Goal: Task Accomplishment & Management: Manage account settings

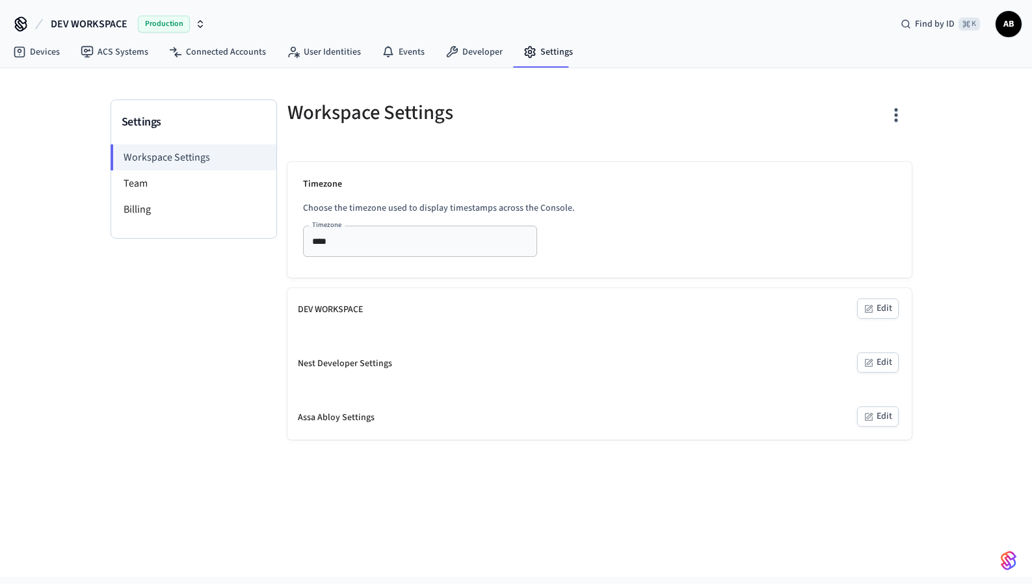
click at [109, 23] on span "DEV WORKSPACE" at bounding box center [89, 24] width 77 height 16
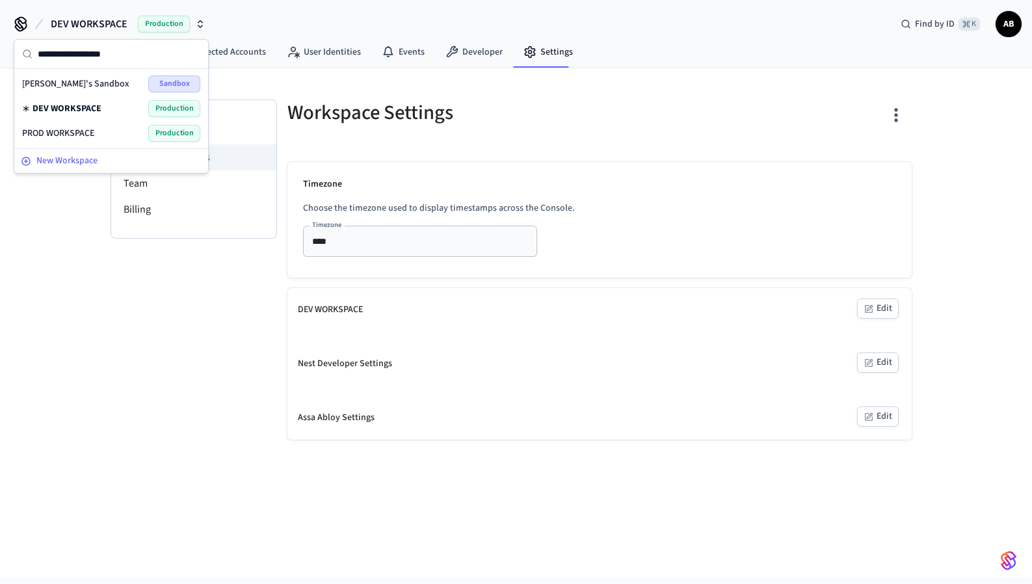
click at [64, 159] on span "New Workspace" at bounding box center [66, 161] width 61 height 14
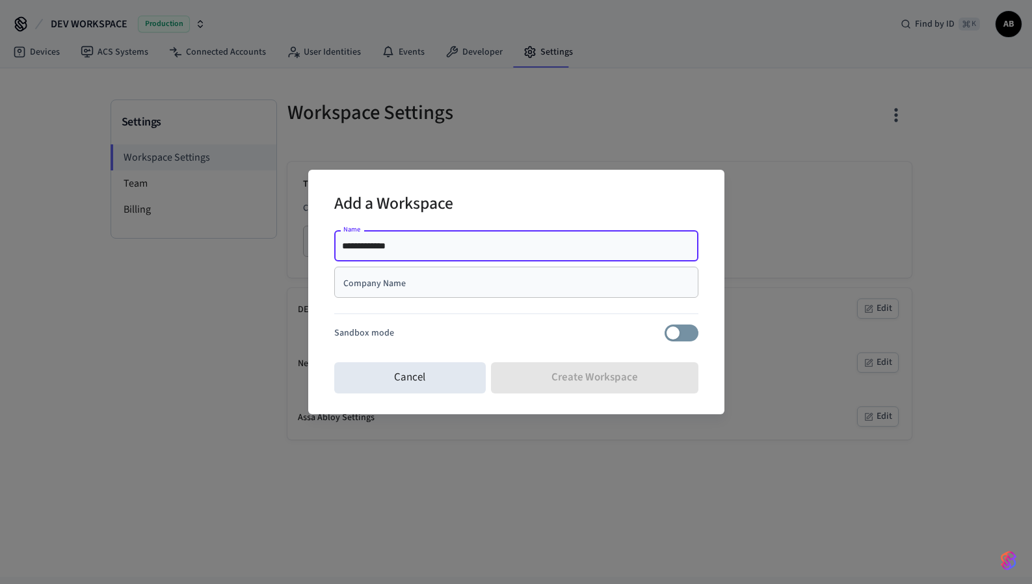
type input "**********"
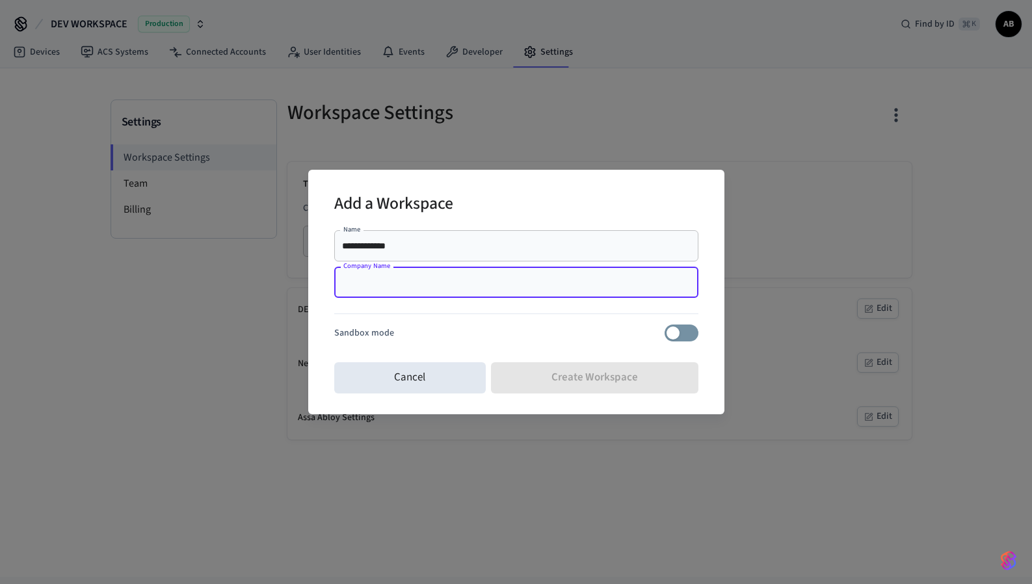
click at [417, 274] on div "Company Name" at bounding box center [516, 282] width 364 height 31
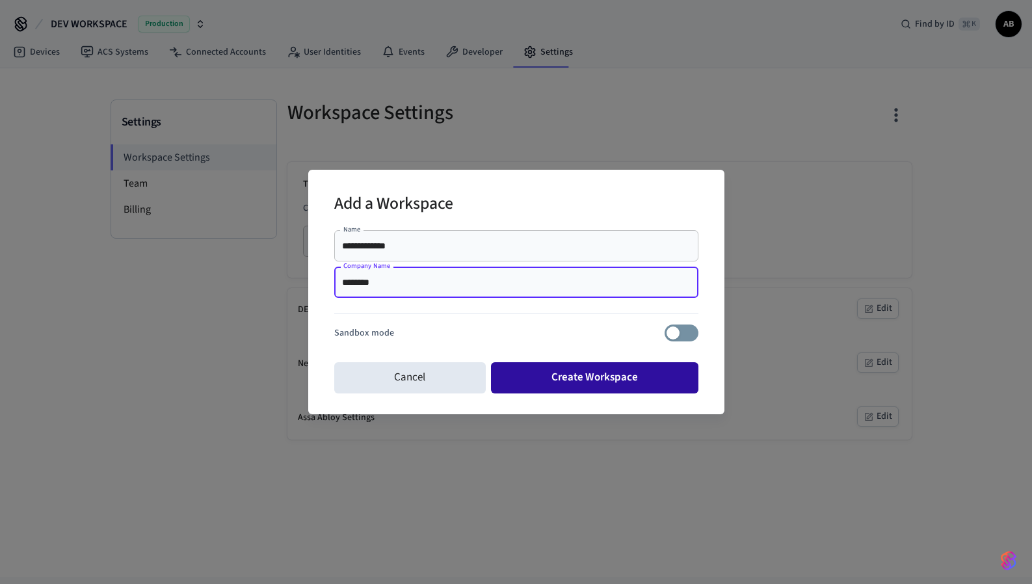
type input "********"
click at [582, 372] on button "Create Workspace" at bounding box center [595, 377] width 208 height 31
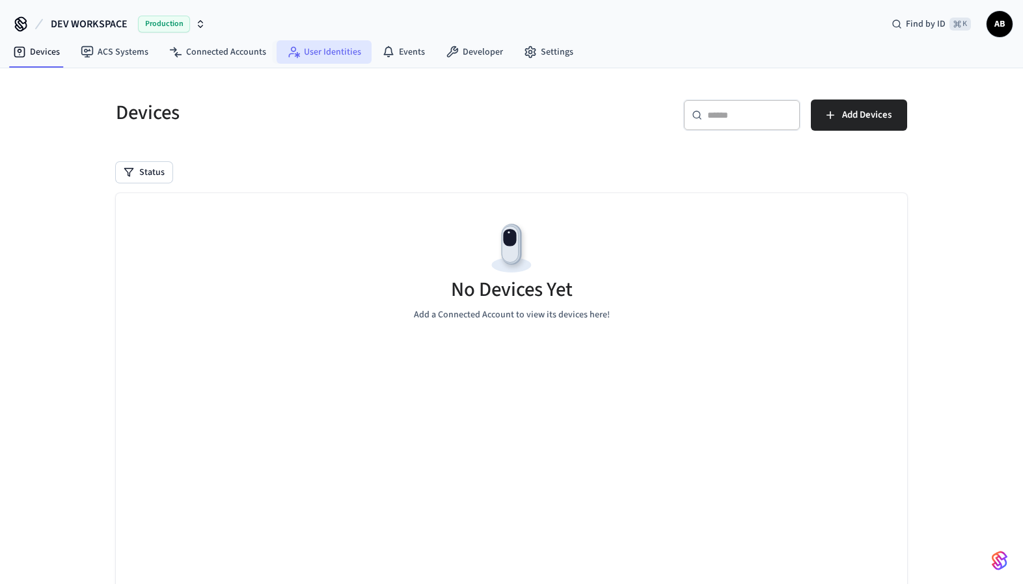
click at [348, 42] on link "User Identities" at bounding box center [323, 51] width 95 height 23
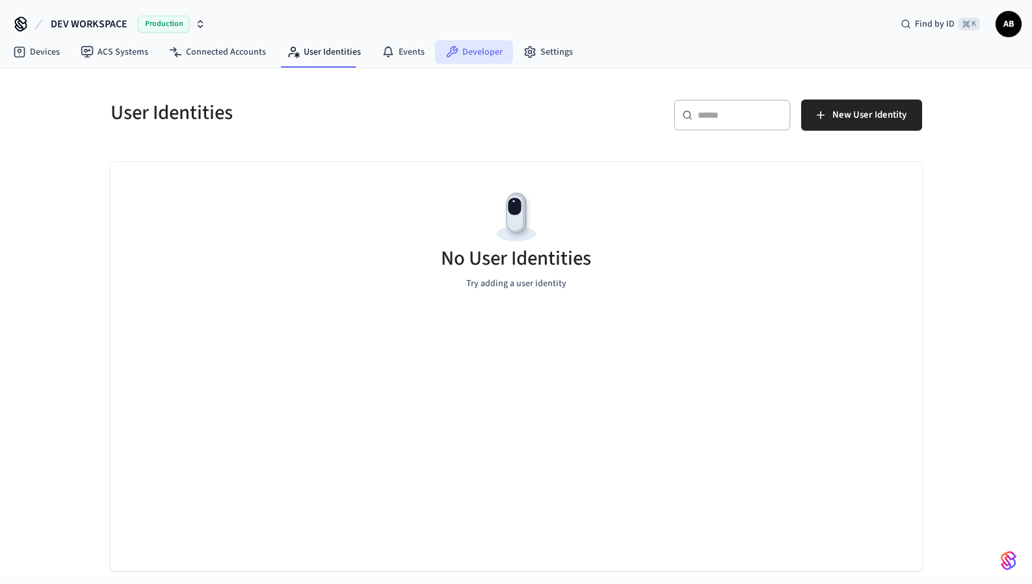
click at [470, 59] on link "Developer" at bounding box center [474, 51] width 78 height 23
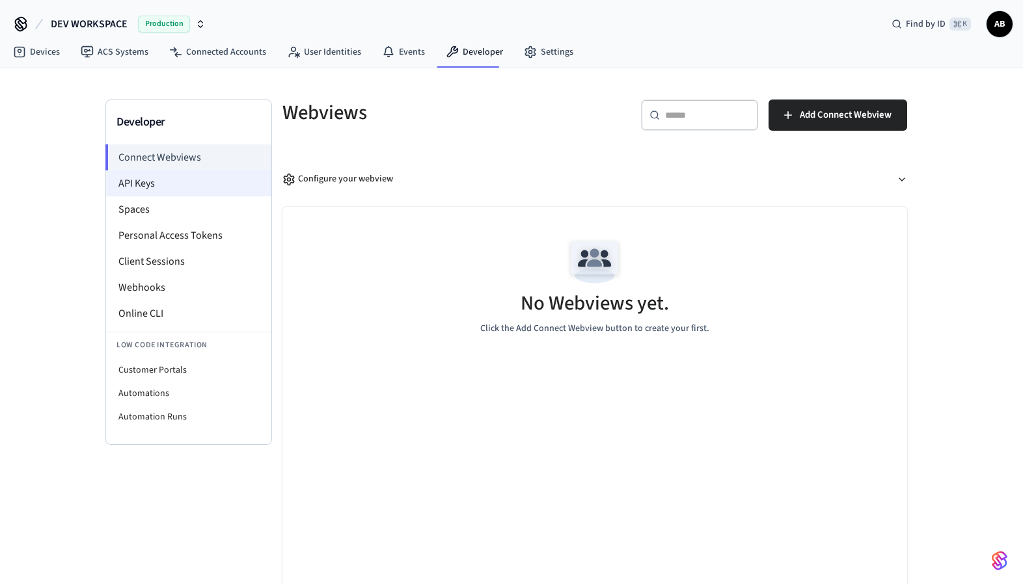
click at [149, 189] on li "API Keys" at bounding box center [188, 183] width 165 height 26
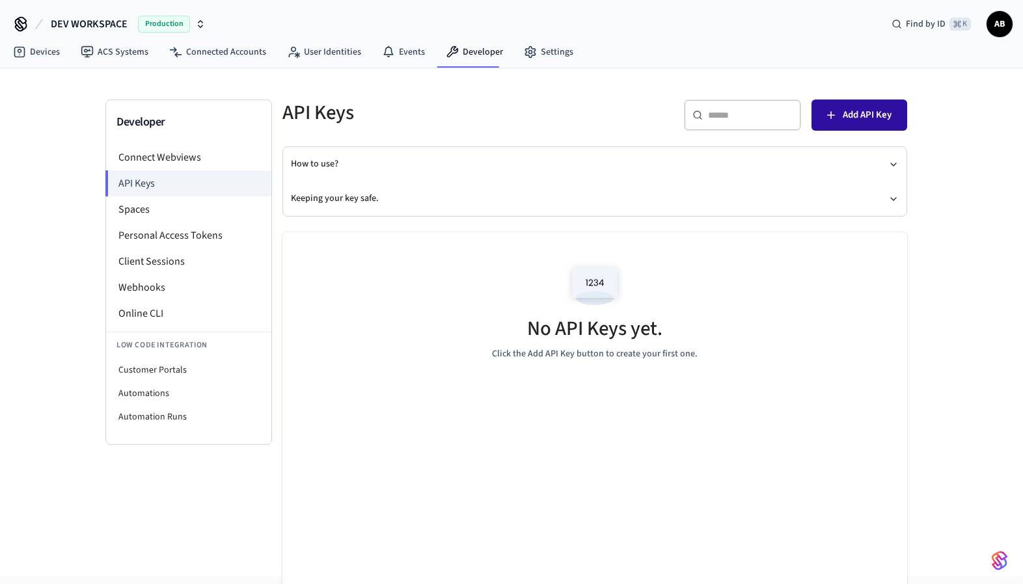
click at [838, 125] on button "Add API Key" at bounding box center [859, 115] width 96 height 31
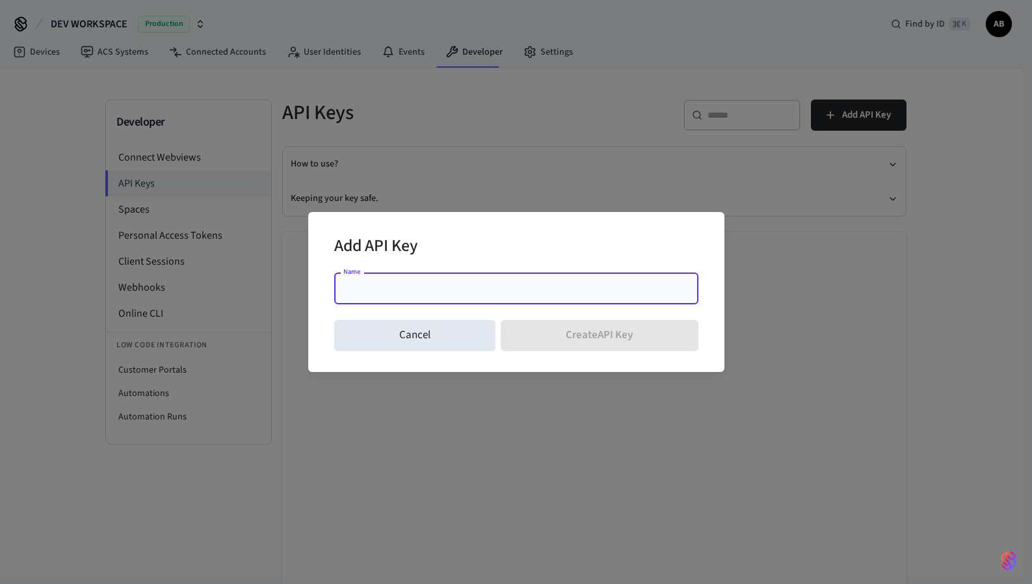
click at [457, 284] on input "Name" at bounding box center [516, 288] width 349 height 13
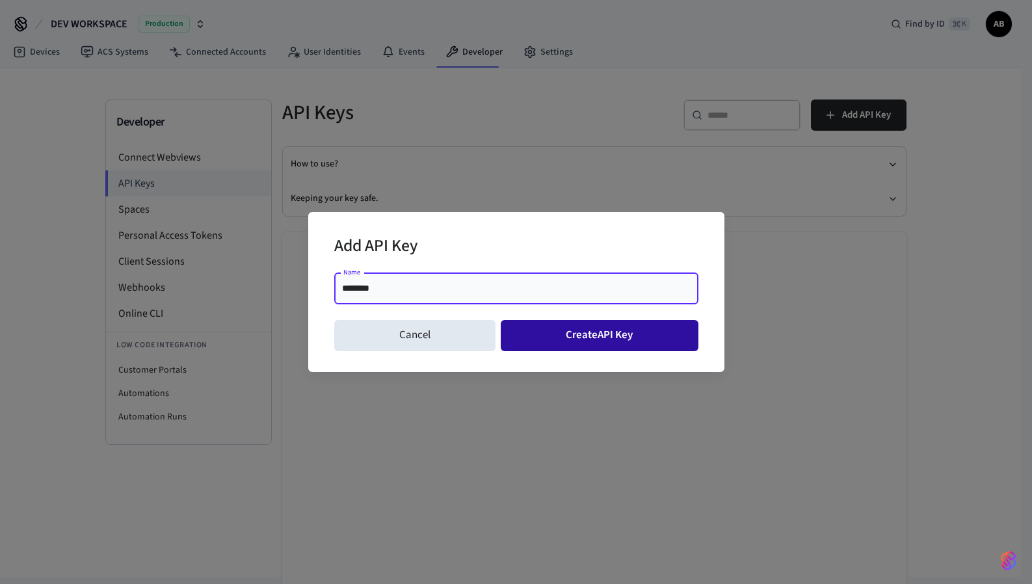
type input "********"
click at [588, 338] on button "Create API Key" at bounding box center [600, 335] width 198 height 31
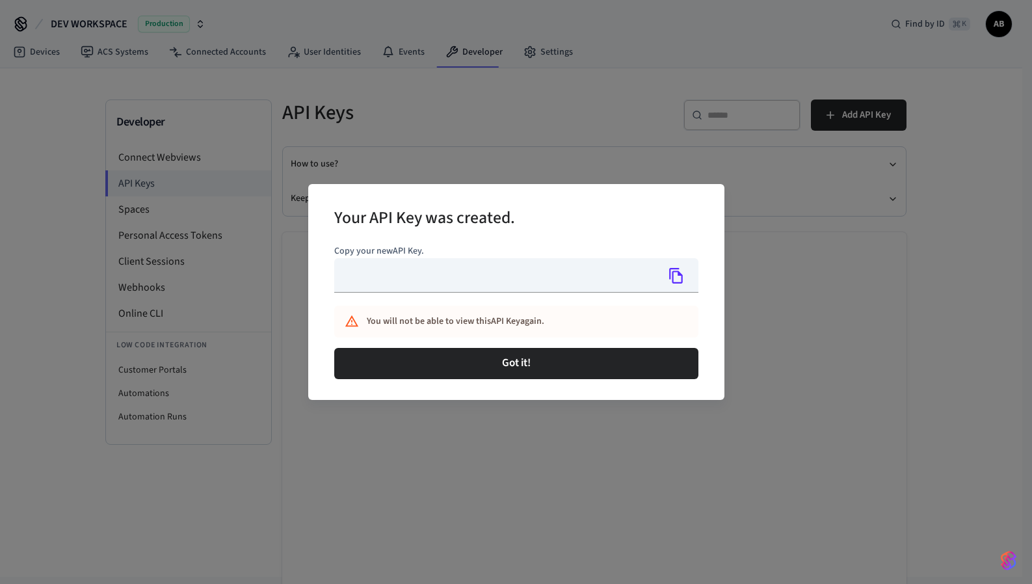
type input "**********"
click at [679, 277] on icon "Copy" at bounding box center [676, 275] width 17 height 17
click at [478, 381] on div "Got it!" at bounding box center [516, 364] width 364 height 42
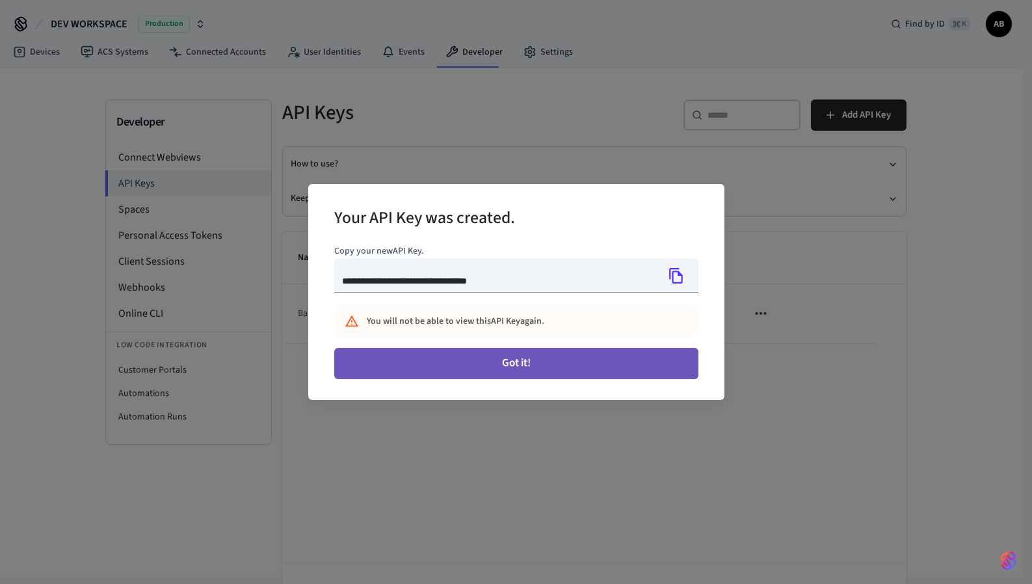
click at [479, 371] on button "Got it!" at bounding box center [516, 363] width 364 height 31
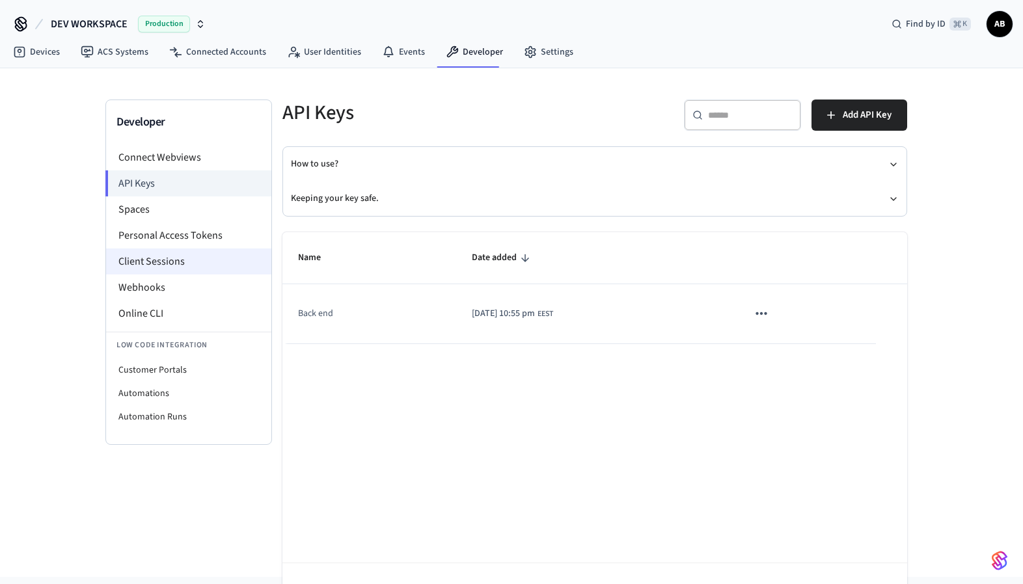
click at [187, 256] on li "Client Sessions" at bounding box center [188, 262] width 165 height 26
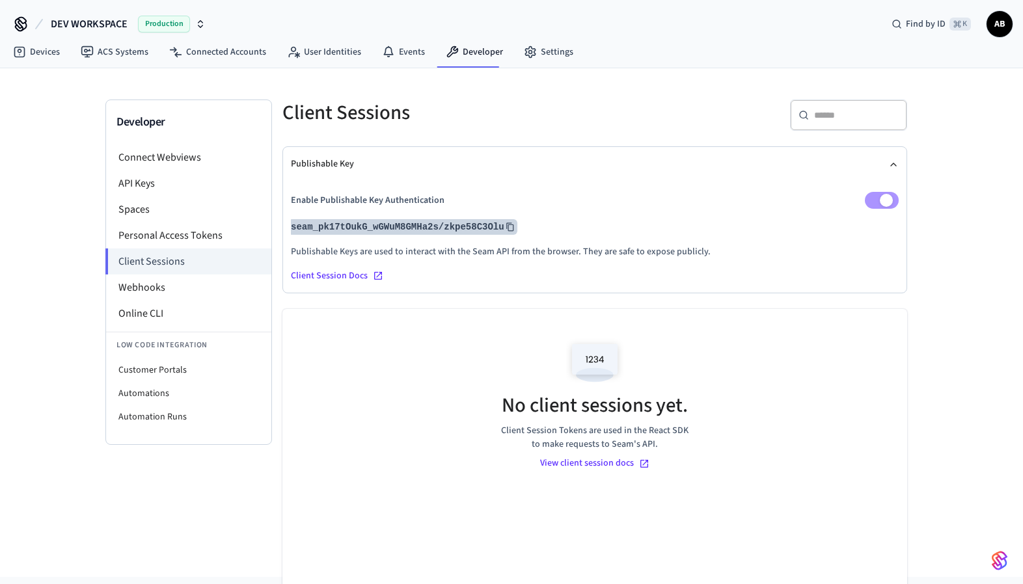
click at [472, 226] on button "seam_pk17tOukG_wGWuM8GMHa2s/zkpe58C3Olu" at bounding box center [402, 227] width 229 height 16
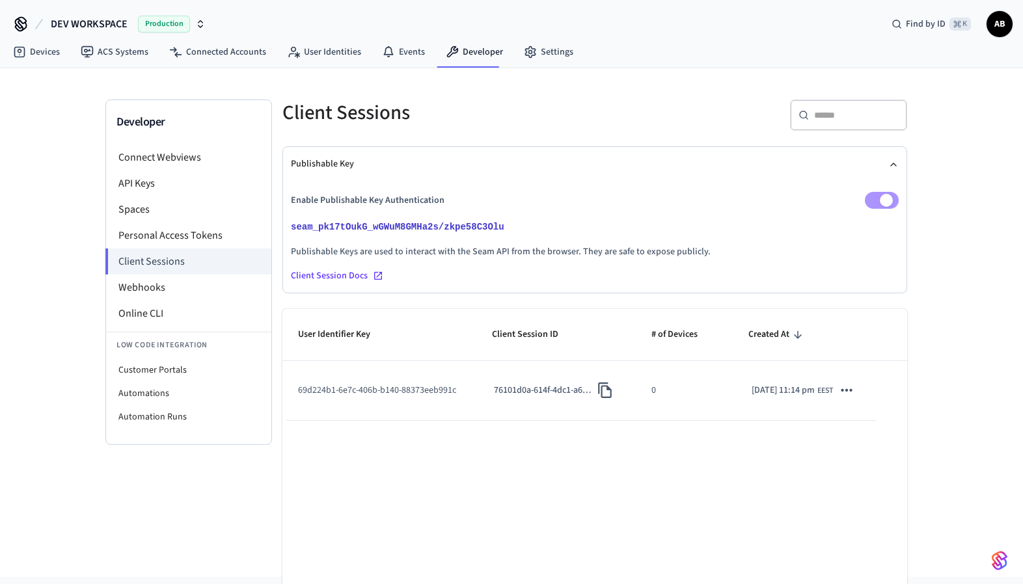
click at [110, 22] on span "DEV WORKSPACE" at bounding box center [89, 24] width 77 height 16
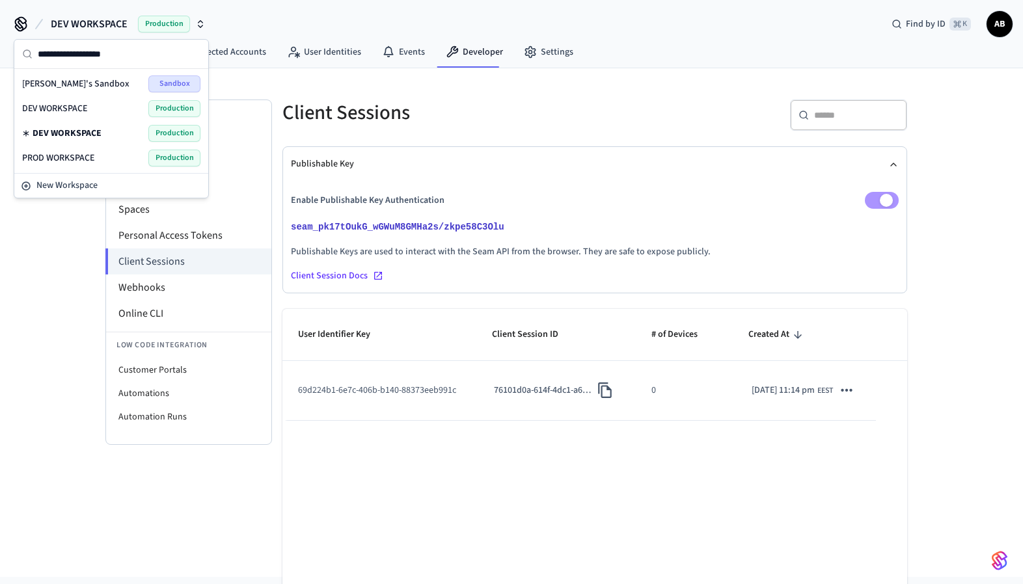
click at [95, 135] on span "DEV WORKSPACE" at bounding box center [67, 133] width 69 height 13
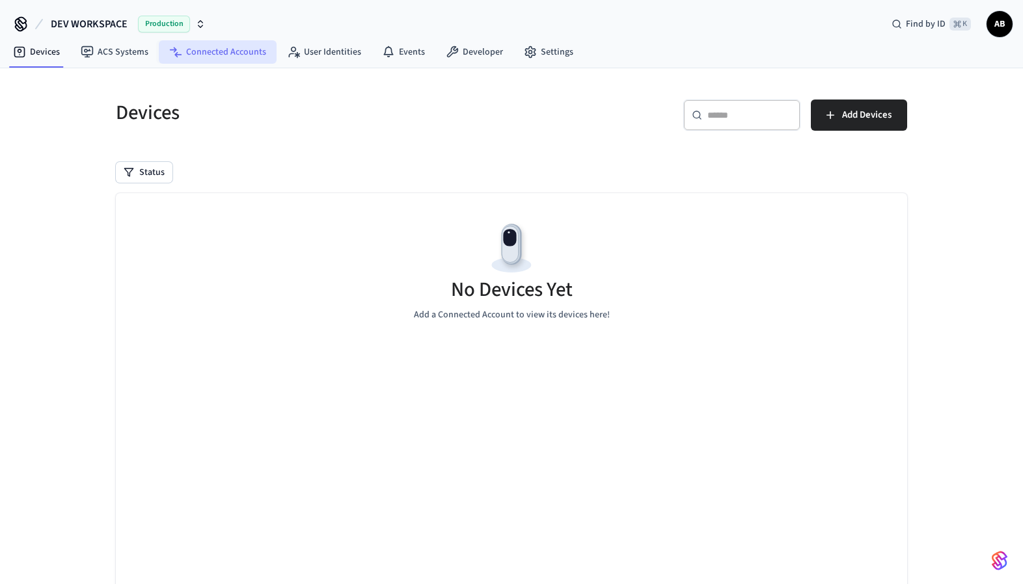
click at [217, 59] on link "Connected Accounts" at bounding box center [218, 51] width 118 height 23
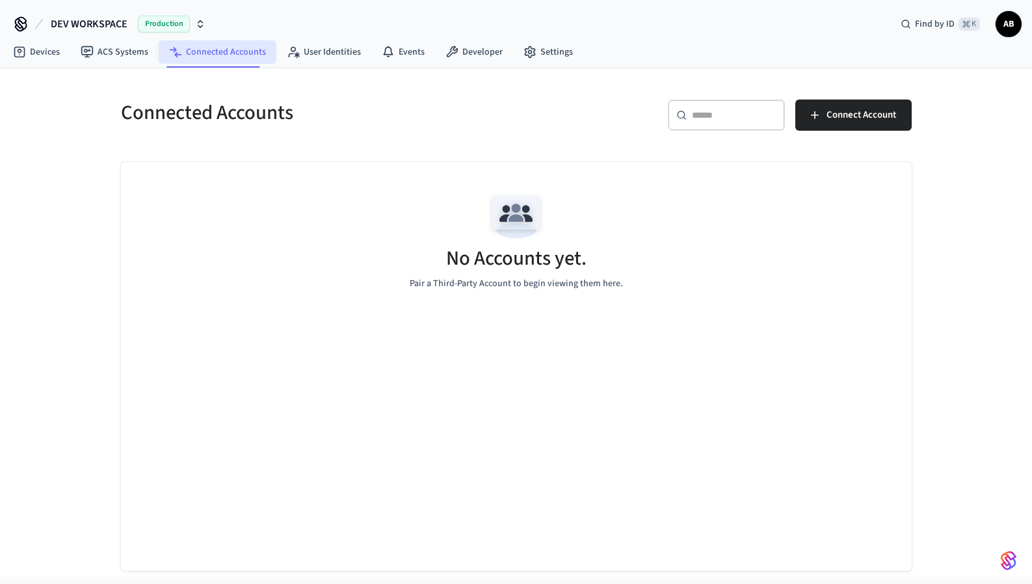
click at [218, 54] on link "Connected Accounts" at bounding box center [218, 51] width 118 height 23
click at [320, 55] on link "User Identities" at bounding box center [323, 51] width 95 height 23
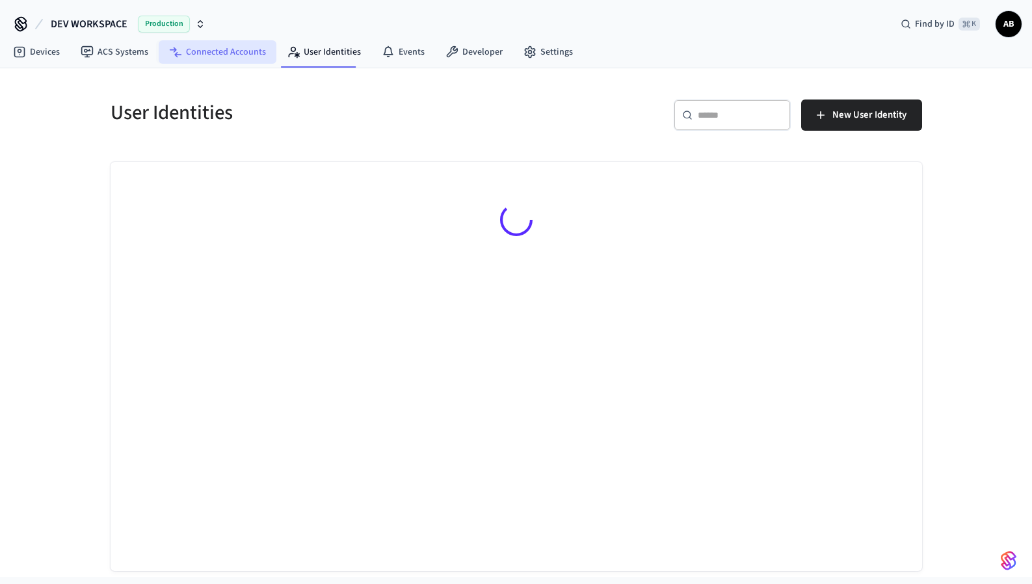
click at [215, 57] on link "Connected Accounts" at bounding box center [218, 51] width 118 height 23
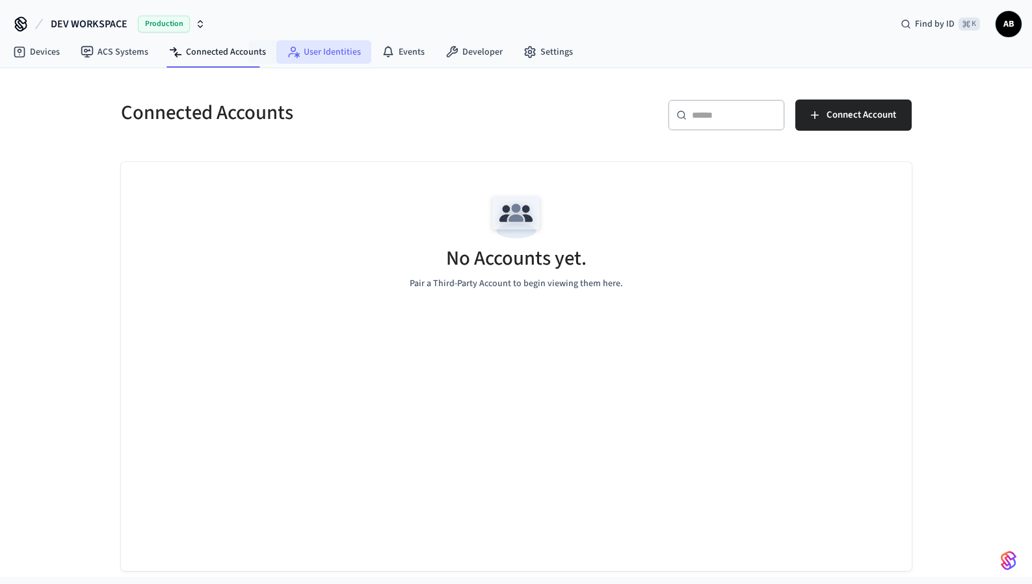
click at [323, 53] on link "User Identities" at bounding box center [323, 51] width 95 height 23
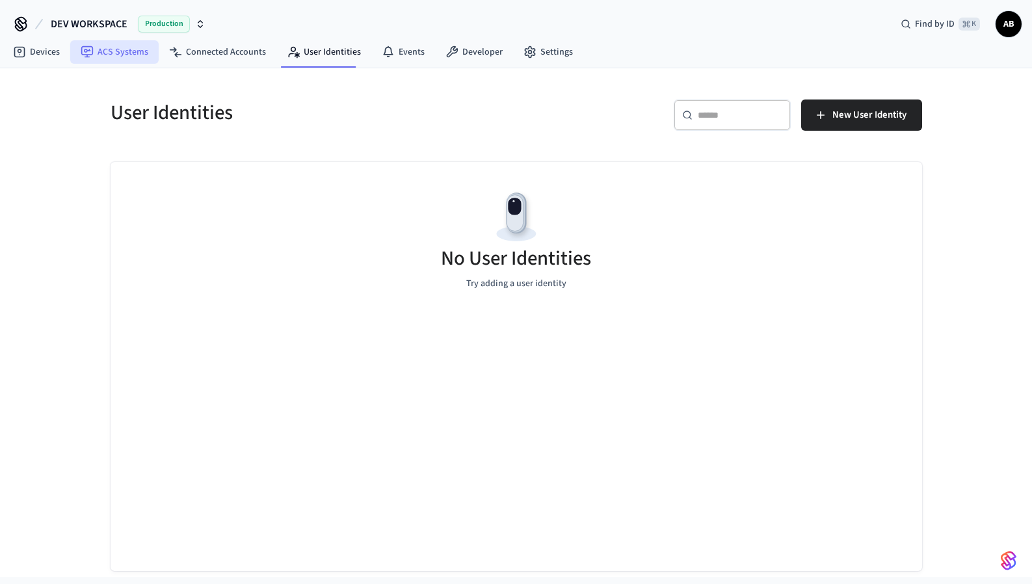
click at [93, 55] on icon at bounding box center [87, 52] width 13 height 13
click at [45, 53] on link "Devices" at bounding box center [37, 51] width 68 height 23
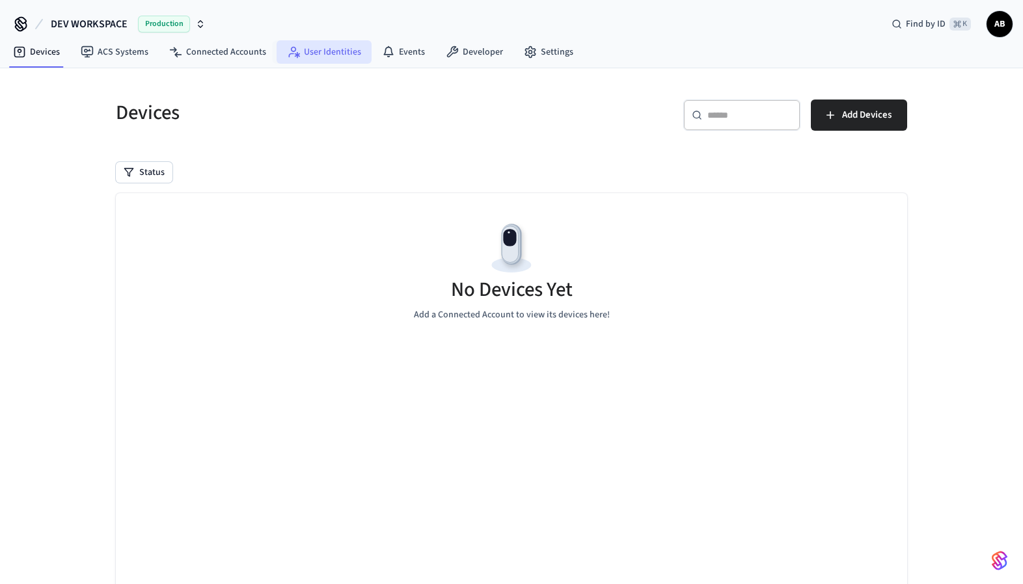
click at [328, 57] on link "User Identities" at bounding box center [323, 51] width 95 height 23
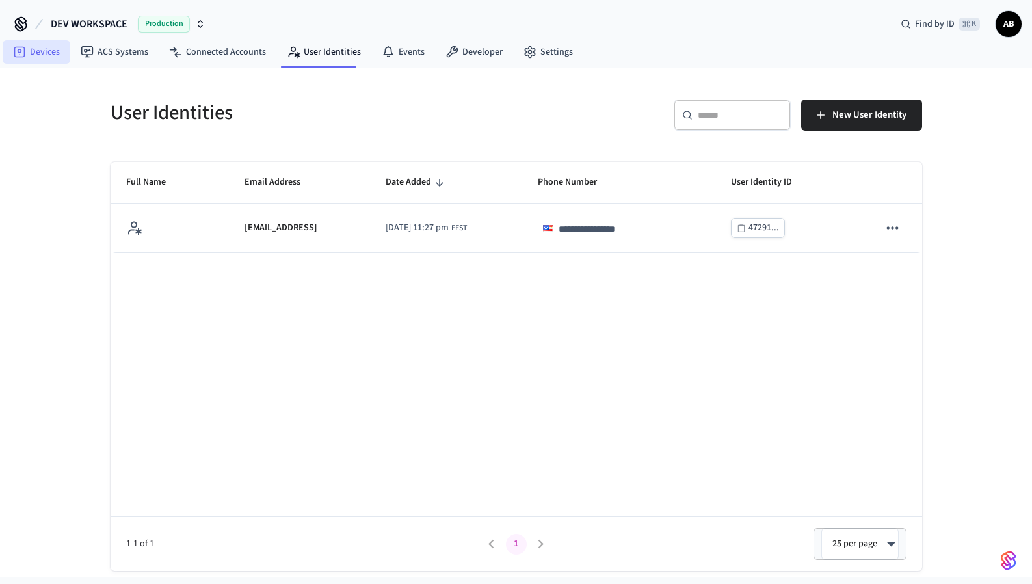
click at [45, 51] on link "Devices" at bounding box center [37, 51] width 68 height 23
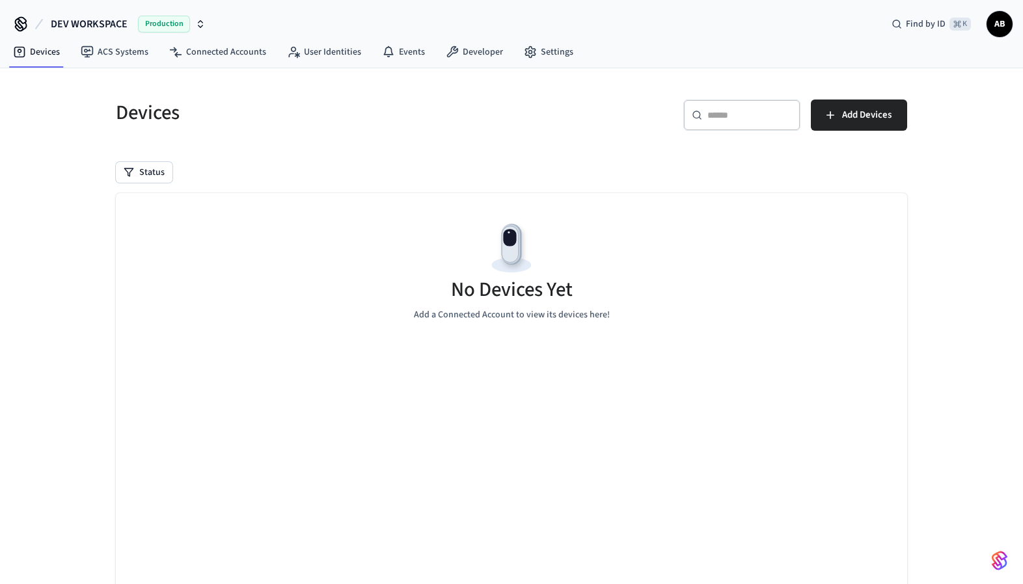
click at [240, 149] on div "Devices ​ ​ Add Devices Status No Devices Yet Add a Connected Account to view i…" at bounding box center [511, 360] width 812 height 553
click at [134, 186] on div "Devices ​ ​ Add Devices Status No Devices Yet Add a Connected Account to view i…" at bounding box center [511, 360] width 812 height 553
click at [139, 178] on button "Status" at bounding box center [144, 172] width 57 height 21
click at [183, 254] on label "Unmanaged" at bounding box center [197, 258] width 111 height 16
click at [135, 254] on button "Unmanaged" at bounding box center [129, 257] width 10 height 10
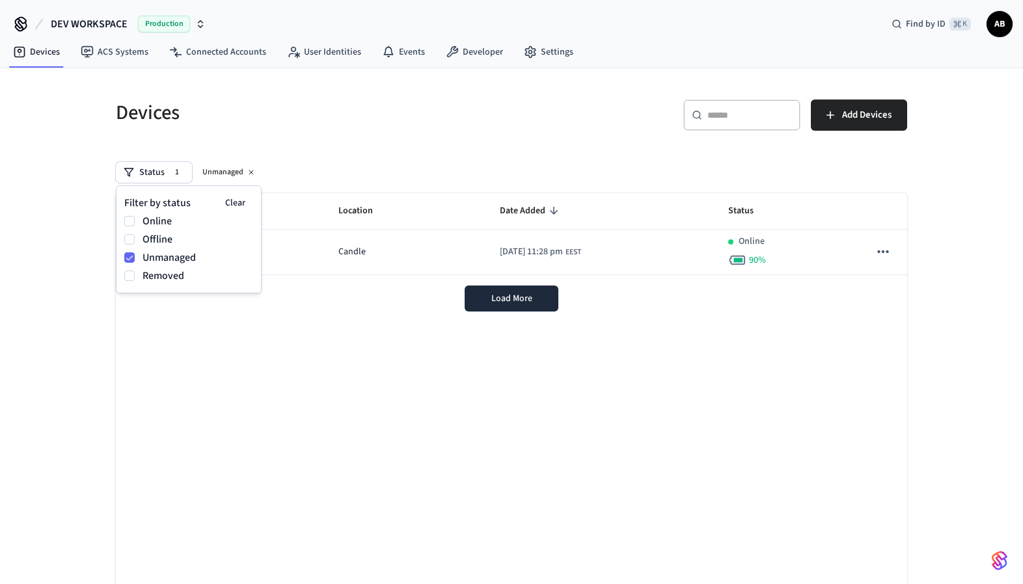
click at [314, 422] on div "Name Location Date Added Status Candleberry Kwikset Candle 2025/10/09 at 11:28 …" at bounding box center [511, 397] width 791 height 409
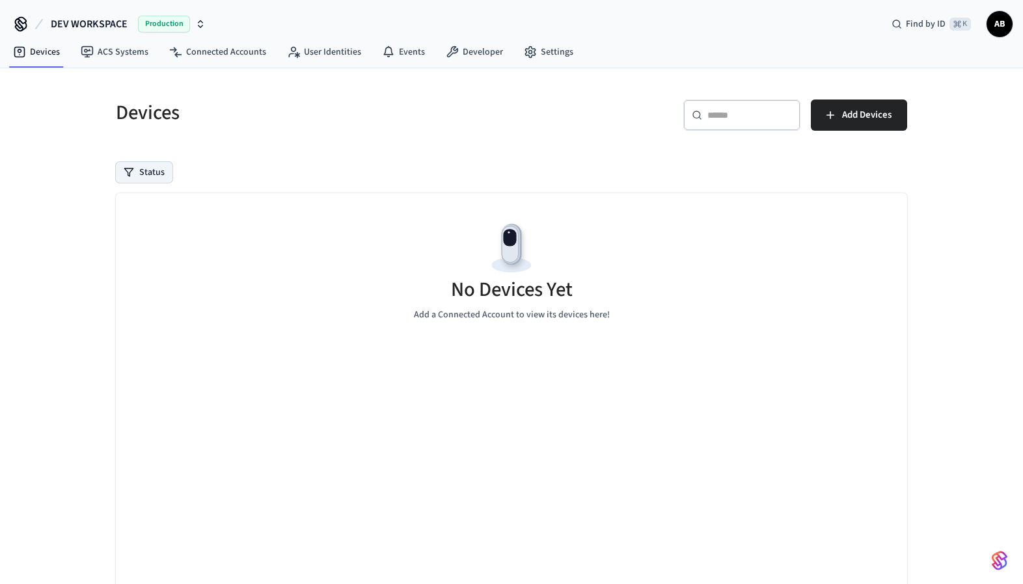
click at [146, 174] on button "Status" at bounding box center [144, 172] width 57 height 21
click at [178, 261] on label "Unmanaged" at bounding box center [197, 258] width 111 height 16
click at [135, 261] on button "Unmanaged" at bounding box center [129, 257] width 10 height 10
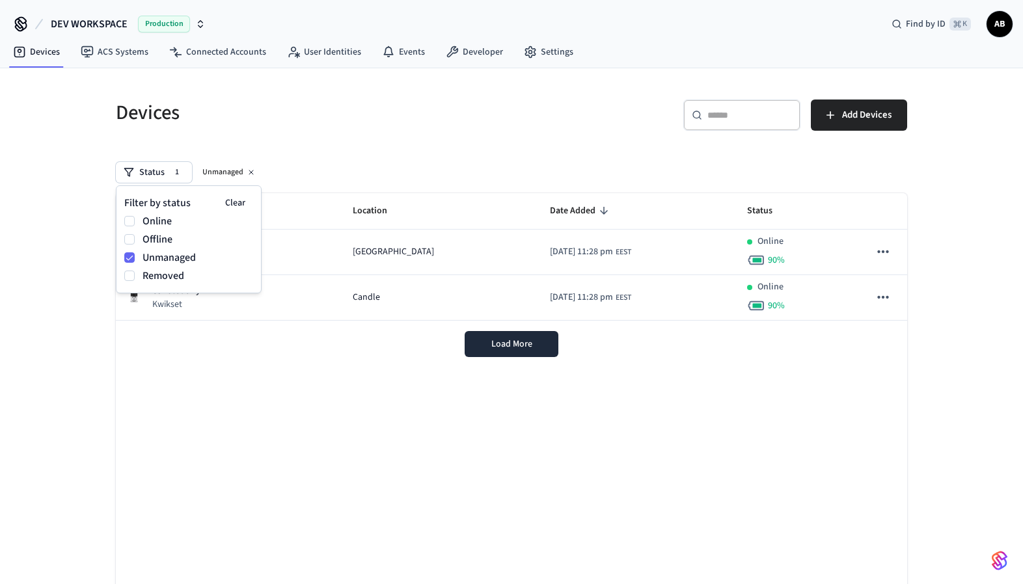
click at [322, 120] on h5 "Devices" at bounding box center [310, 113] width 388 height 27
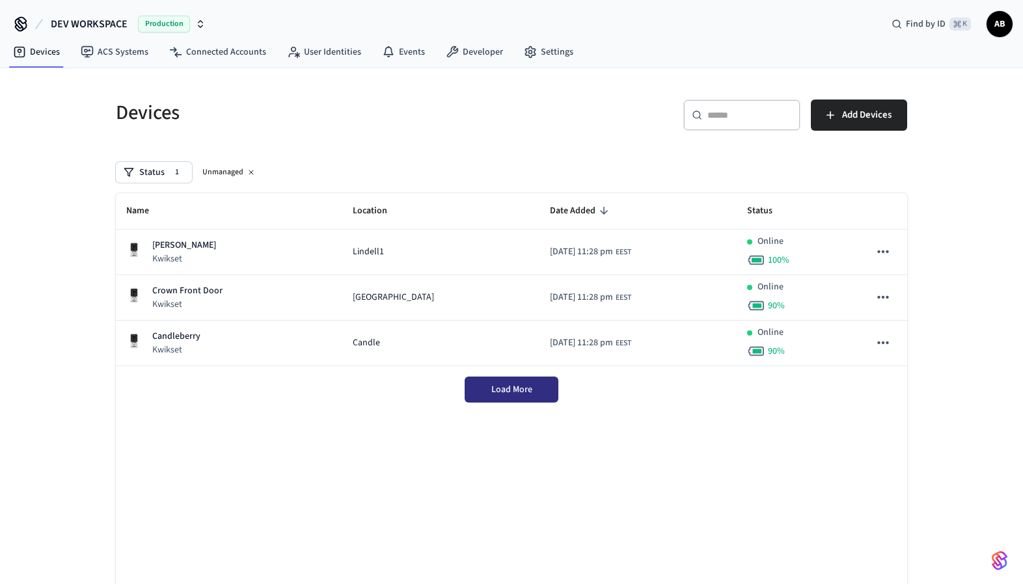
click at [494, 386] on span "Load More" at bounding box center [511, 389] width 41 height 13
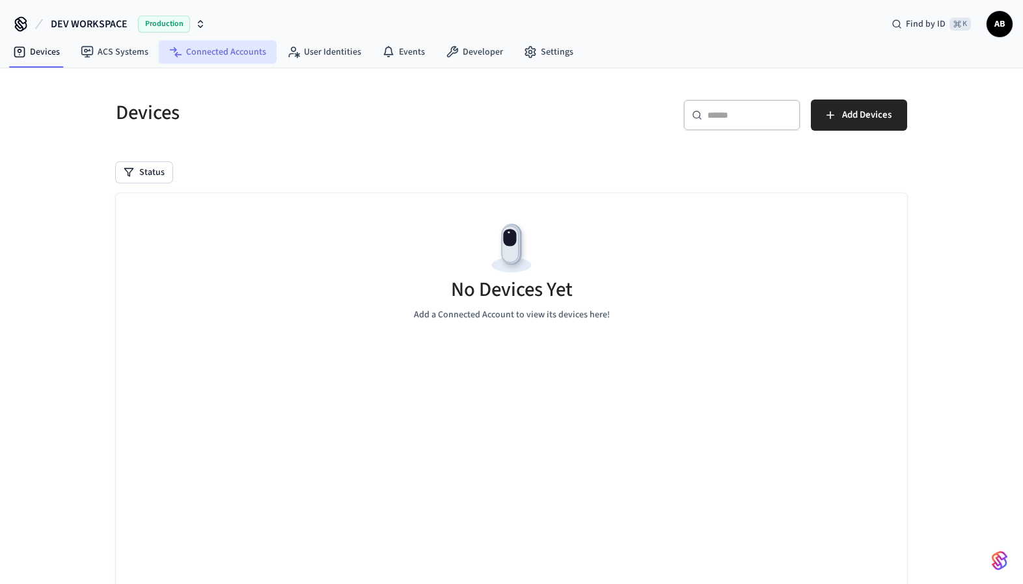
click at [177, 47] on icon at bounding box center [175, 52] width 13 height 13
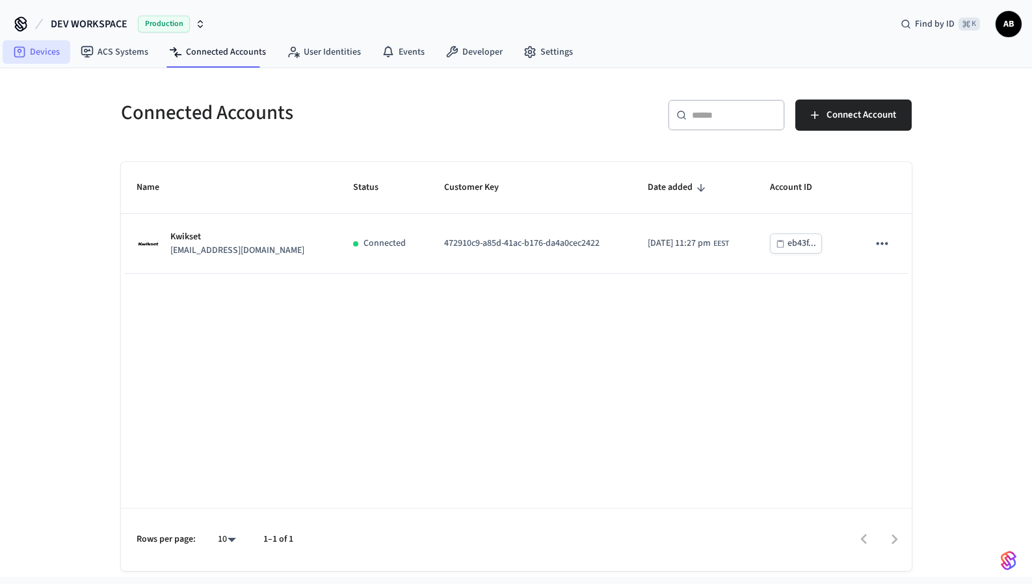
click at [53, 56] on link "Devices" at bounding box center [37, 51] width 68 height 23
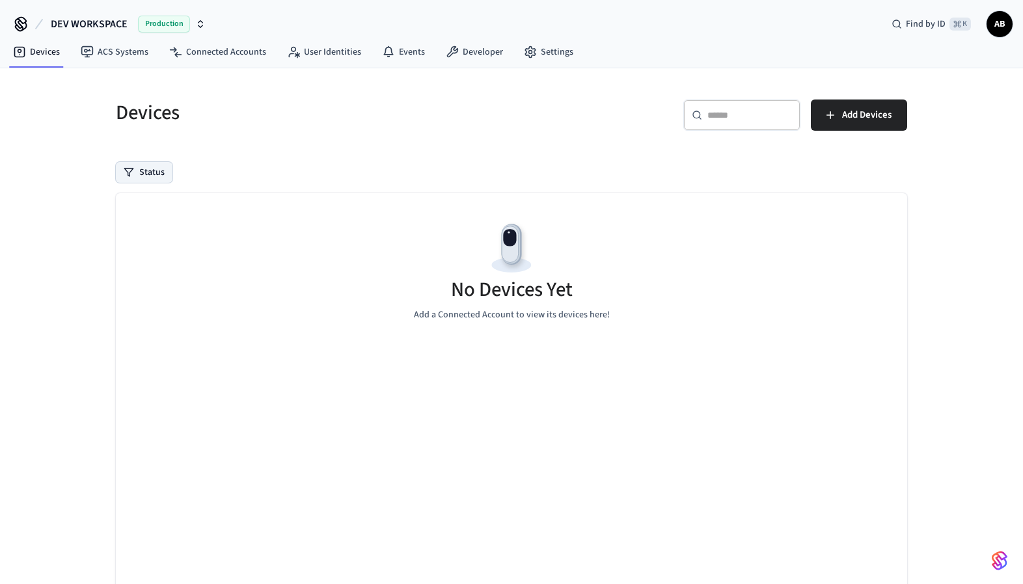
click at [144, 172] on button "Status" at bounding box center [144, 172] width 57 height 21
click at [167, 262] on label "Unmanaged" at bounding box center [197, 258] width 111 height 16
click at [135, 262] on button "Unmanaged" at bounding box center [129, 257] width 10 height 10
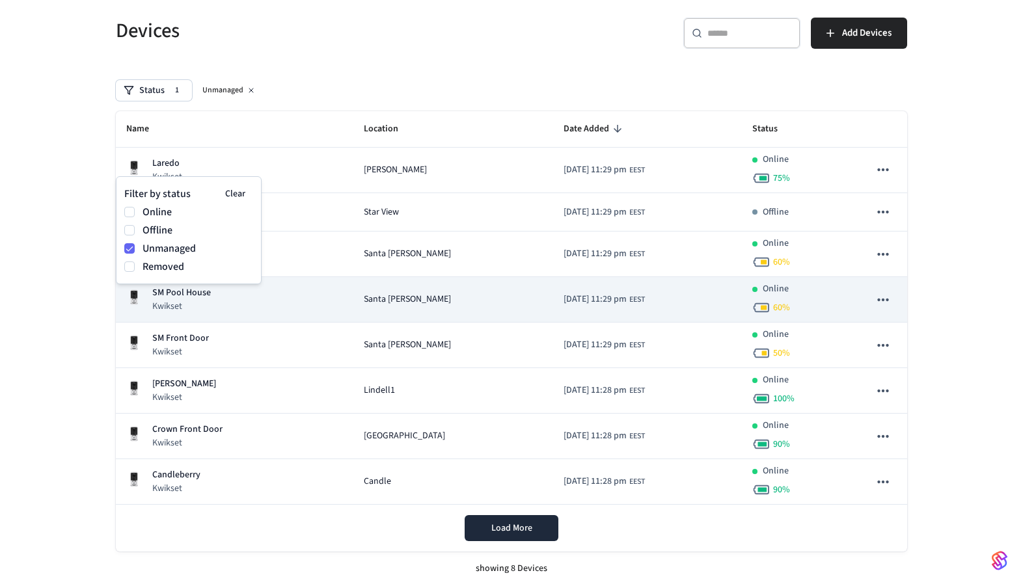
scroll to position [84, 0]
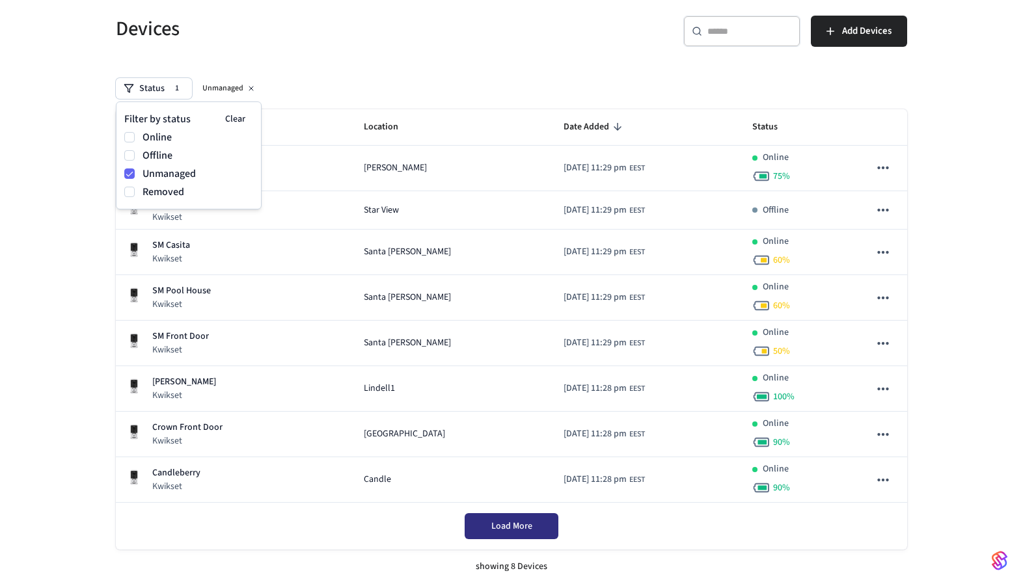
click at [505, 526] on span "Load More" at bounding box center [511, 526] width 41 height 13
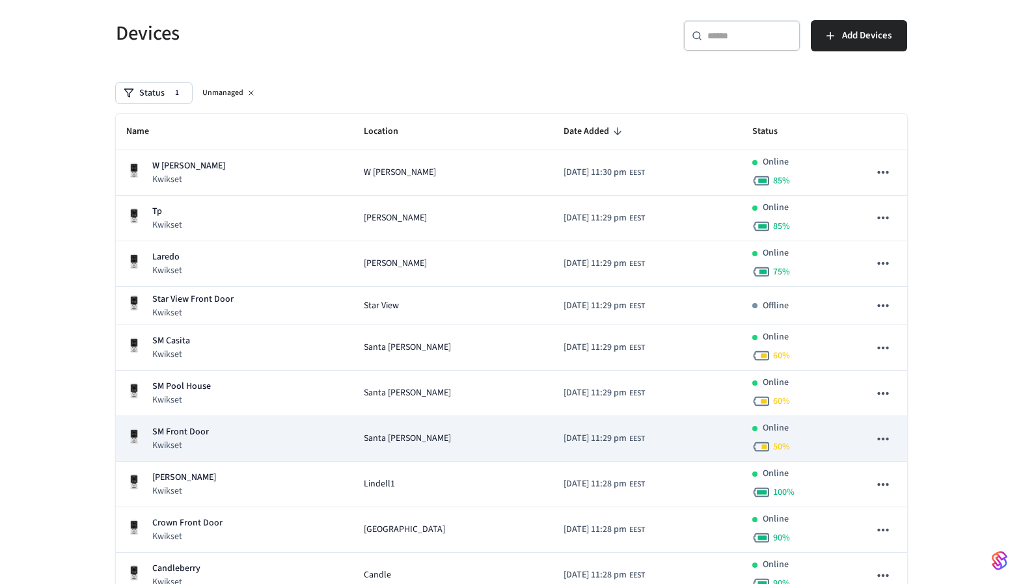
scroll to position [175, 0]
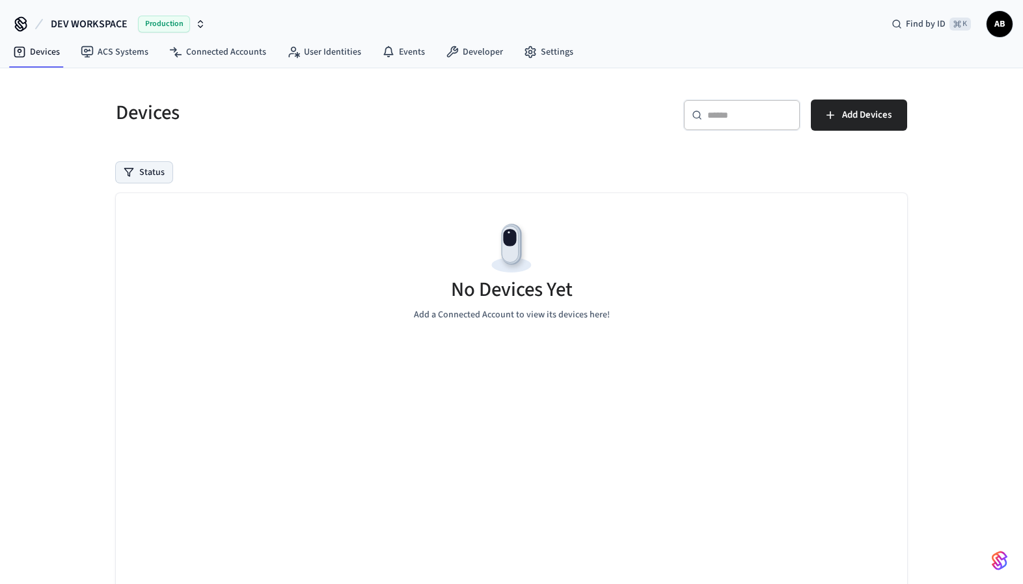
click at [143, 178] on button "Status" at bounding box center [144, 172] width 57 height 21
click at [175, 257] on label "Unmanaged" at bounding box center [197, 258] width 111 height 16
click at [135, 257] on button "Unmanaged" at bounding box center [129, 257] width 10 height 10
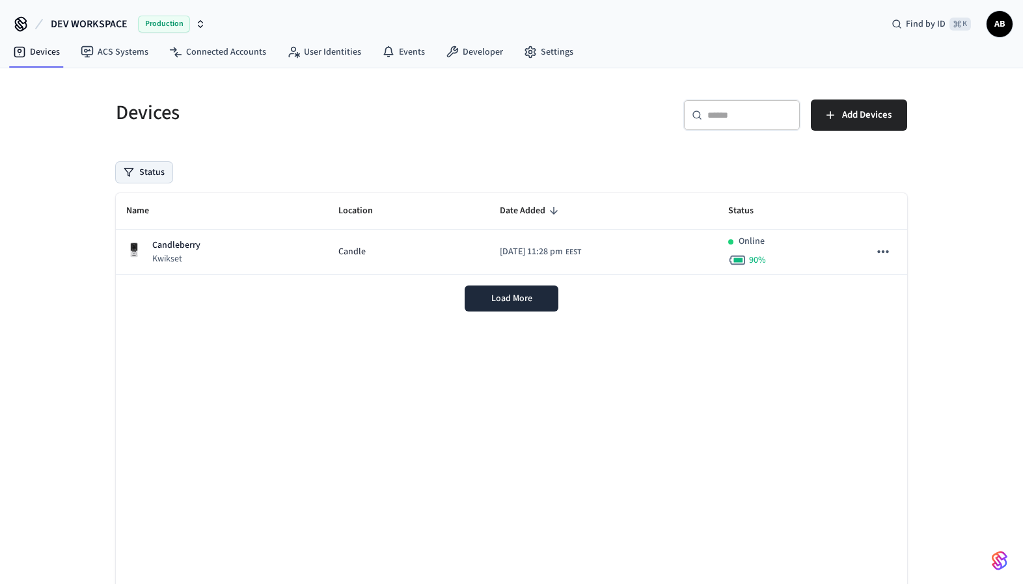
click at [159, 173] on button "Status" at bounding box center [144, 172] width 57 height 21
click at [384, 155] on div "Devices ​ ​ Add Devices Status Name Location Date Added Status Candleberry Kwik…" at bounding box center [511, 360] width 812 height 553
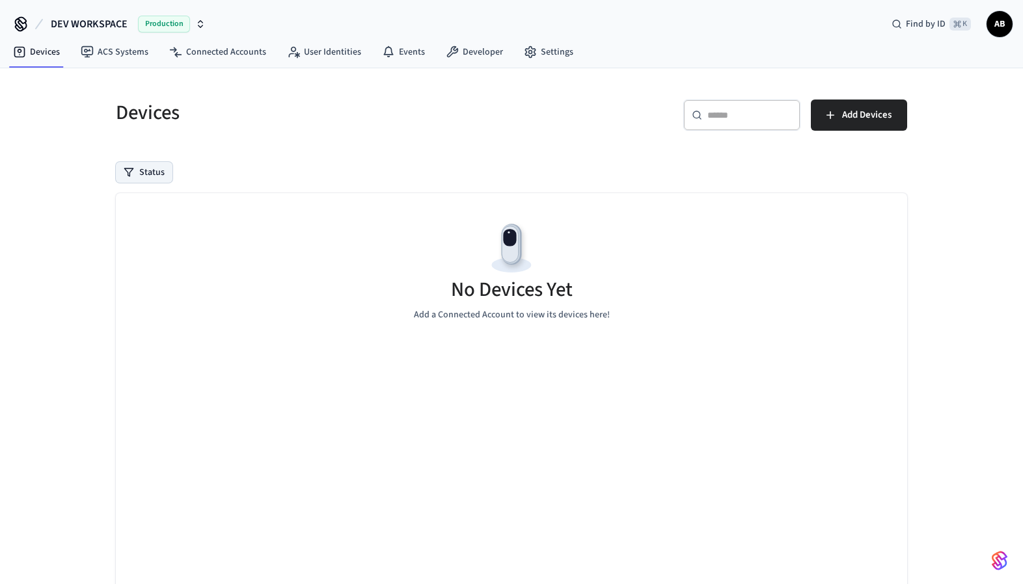
click at [135, 176] on button "Status" at bounding box center [144, 172] width 57 height 21
click at [186, 256] on label "Unmanaged" at bounding box center [197, 258] width 111 height 16
click at [135, 256] on button "Unmanaged" at bounding box center [129, 257] width 10 height 10
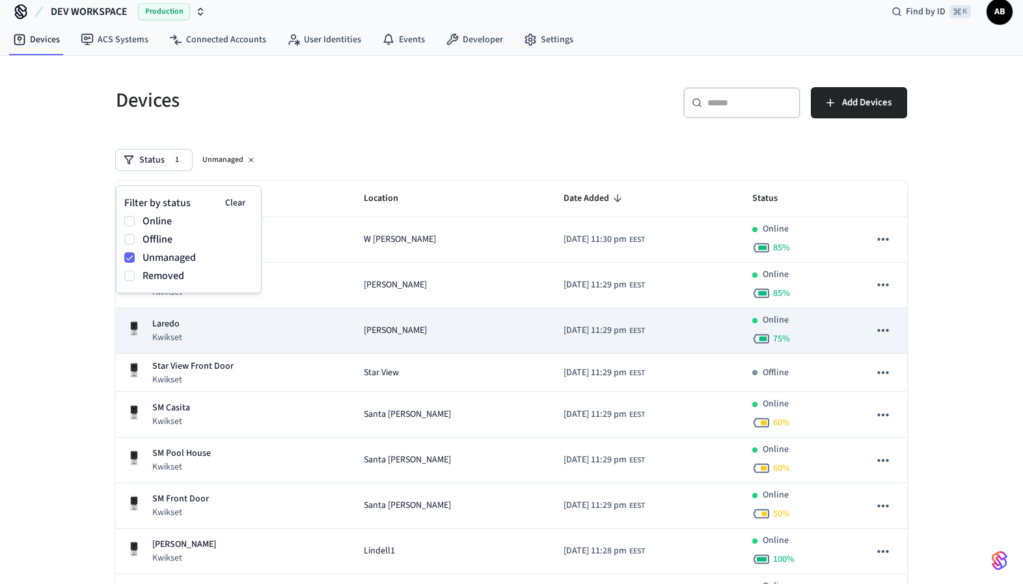
scroll to position [25, 0]
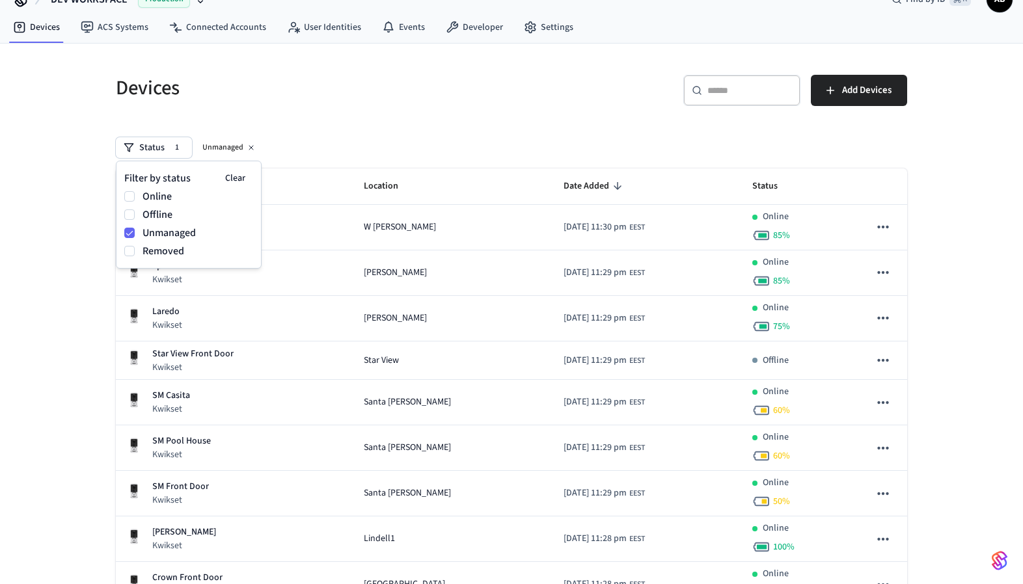
click at [362, 122] on div "Devices ​ ​ Add Devices Status 1 Unmanaged Name Location Date Added Status W [P…" at bounding box center [511, 396] width 812 height 675
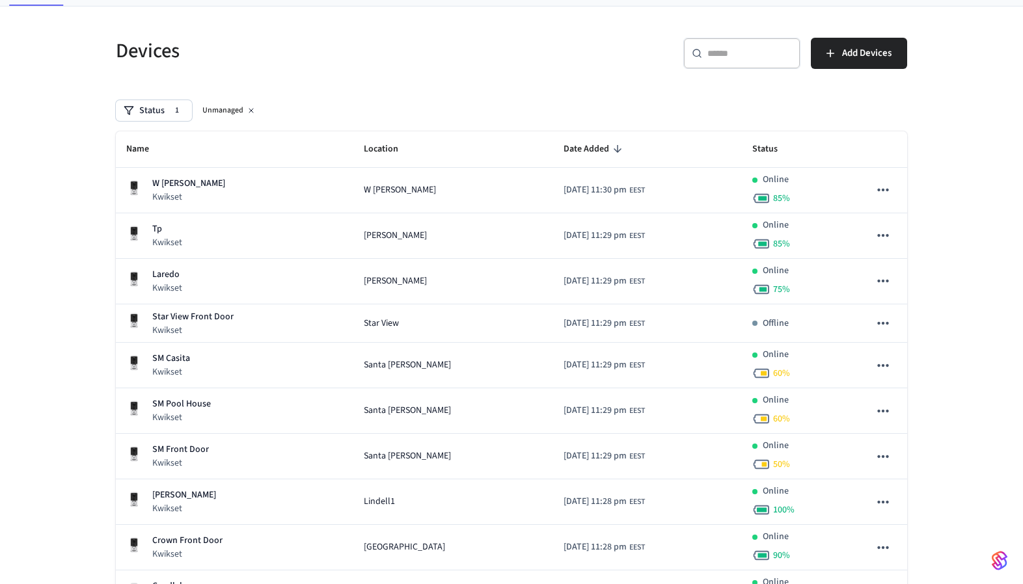
scroll to position [0, 0]
